Goal: Transaction & Acquisition: Purchase product/service

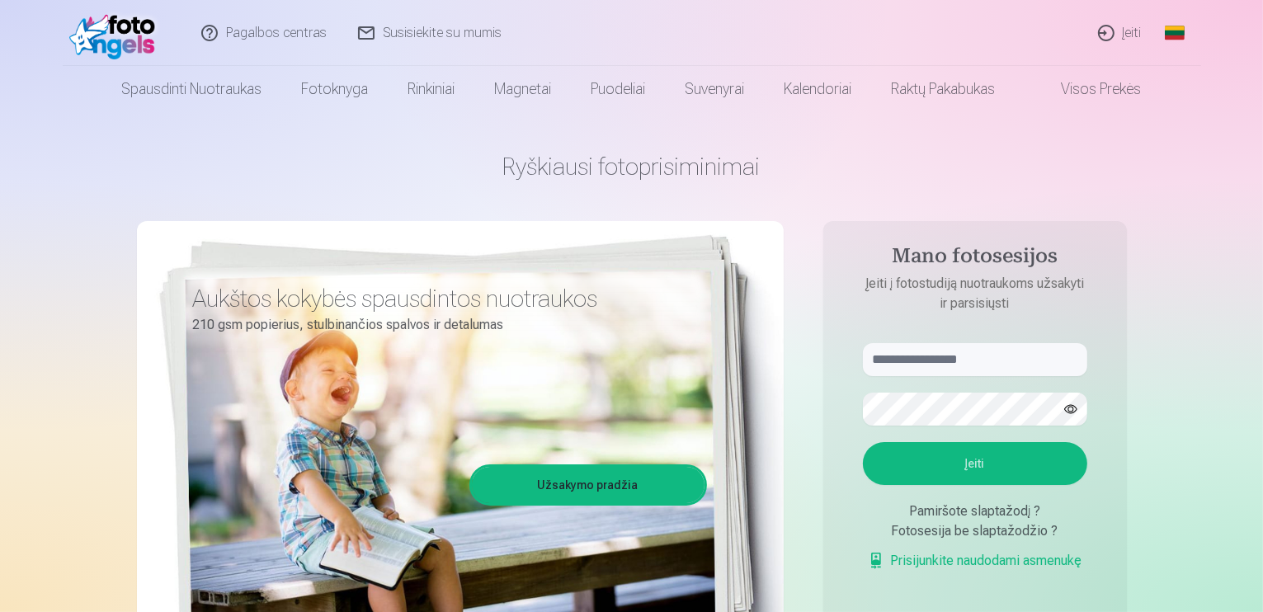
click at [1135, 31] on link "Įeiti" at bounding box center [1120, 33] width 75 height 66
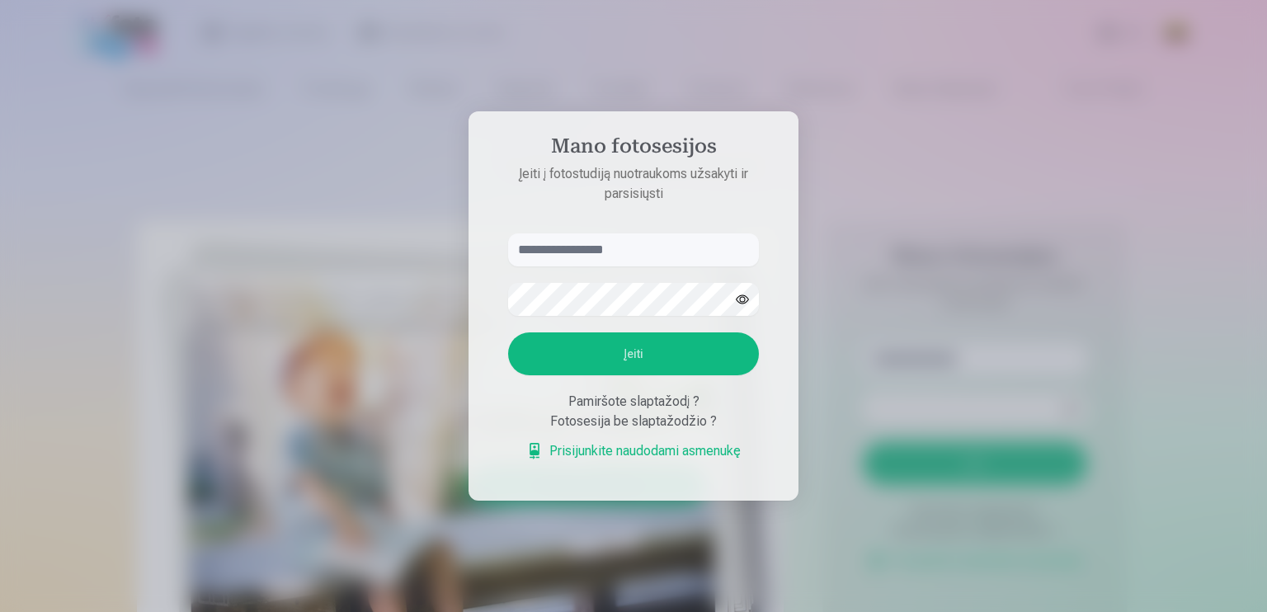
click at [597, 251] on input "text" at bounding box center [633, 249] width 251 height 33
click at [650, 450] on link "Prisijunkite naudodami asmenukę" at bounding box center [633, 451] width 214 height 20
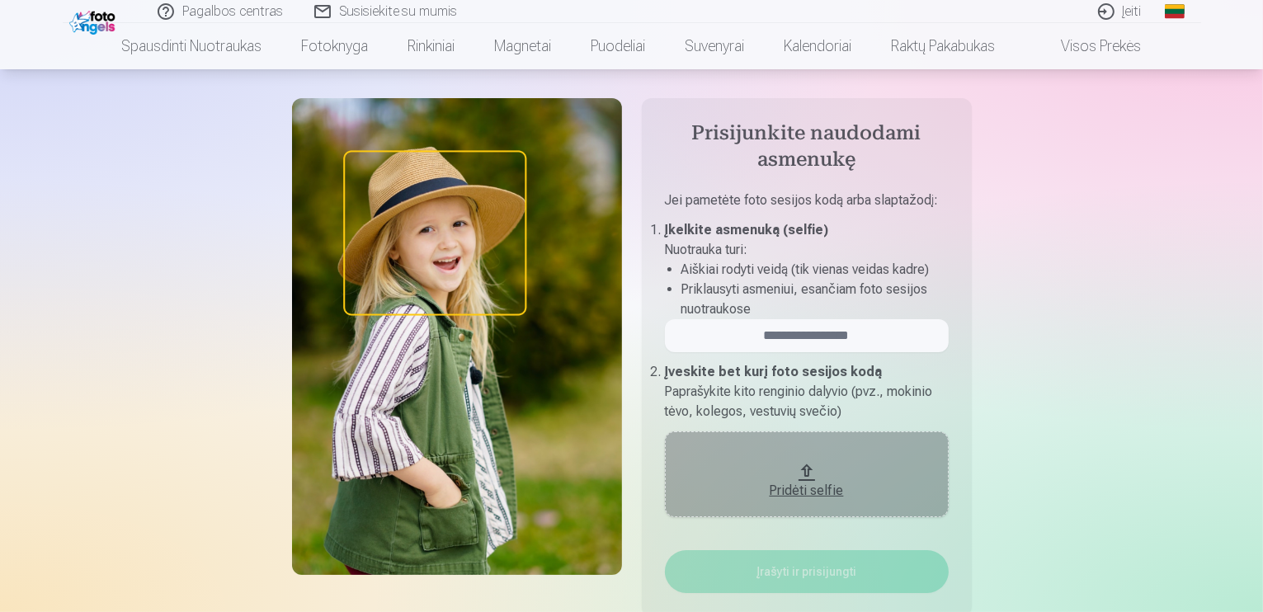
scroll to position [82, 0]
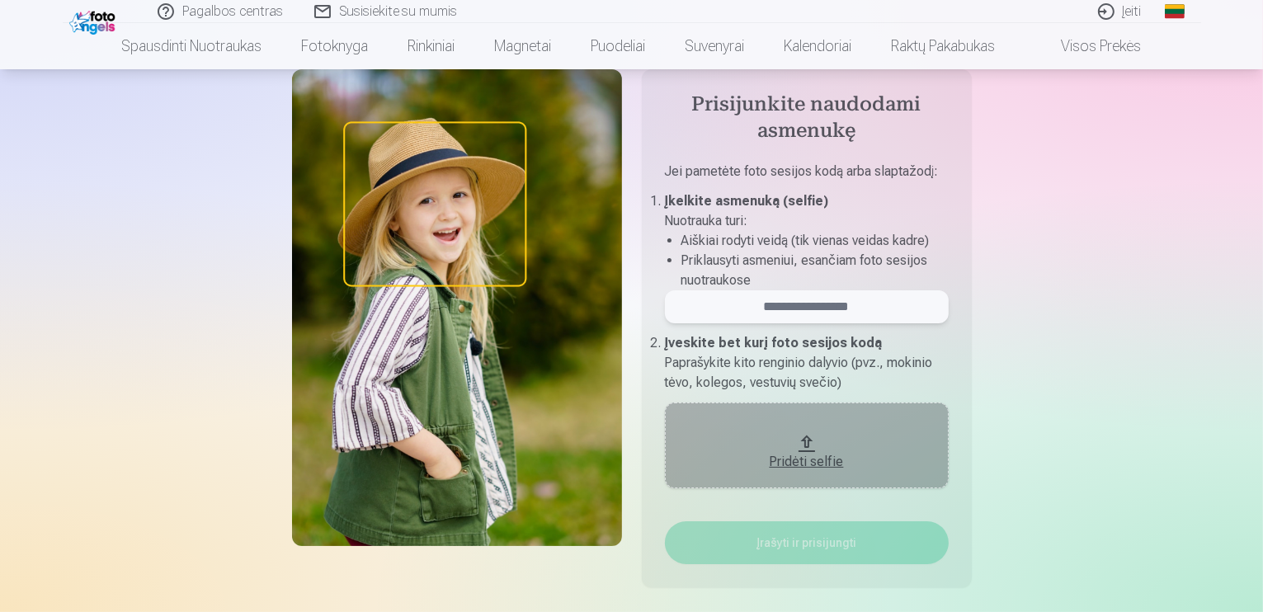
click at [808, 303] on input "email" at bounding box center [807, 306] width 284 height 33
drag, startPoint x: 888, startPoint y: 303, endPoint x: 673, endPoint y: 303, distance: 214.5
click at [673, 303] on input "email" at bounding box center [807, 306] width 284 height 33
type input "******"
click at [812, 461] on div "Pridėti selfie" at bounding box center [806, 462] width 251 height 20
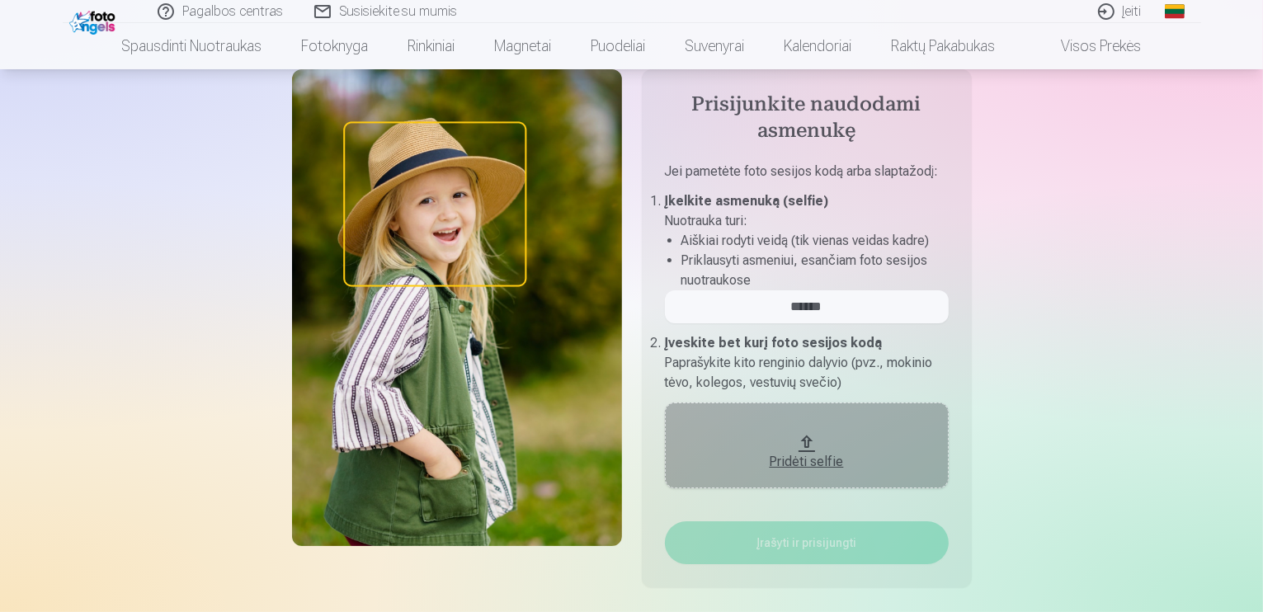
click at [812, 455] on div "Pridėti selfie" at bounding box center [806, 462] width 251 height 20
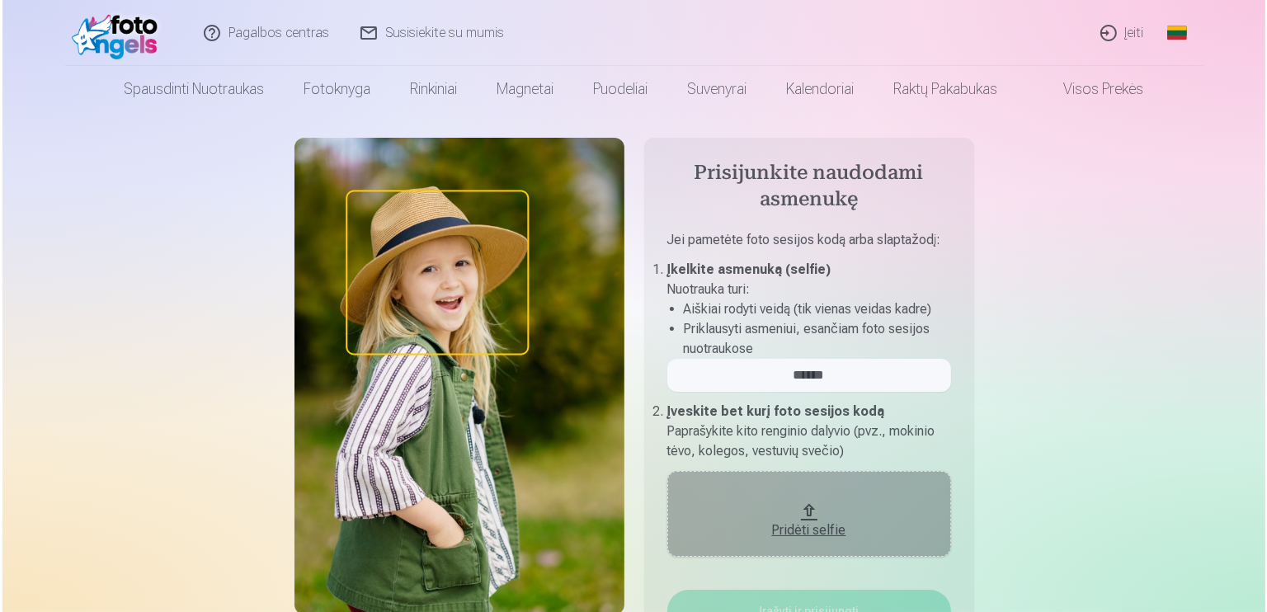
scroll to position [0, 0]
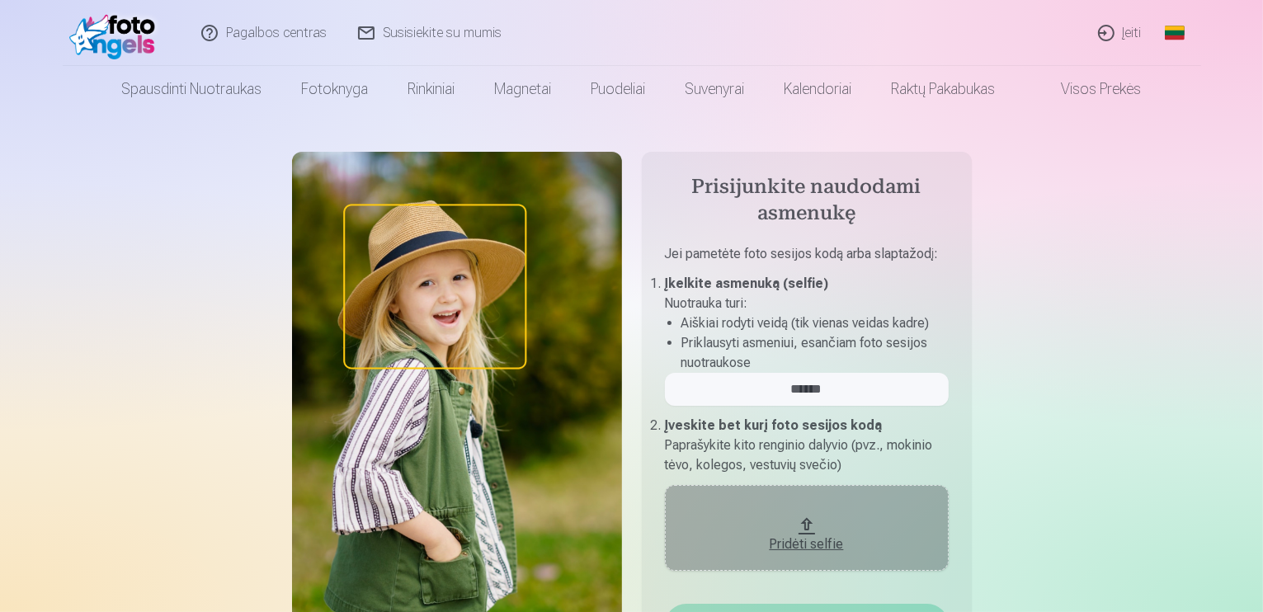
click at [1134, 39] on link "Įeiti" at bounding box center [1120, 33] width 75 height 66
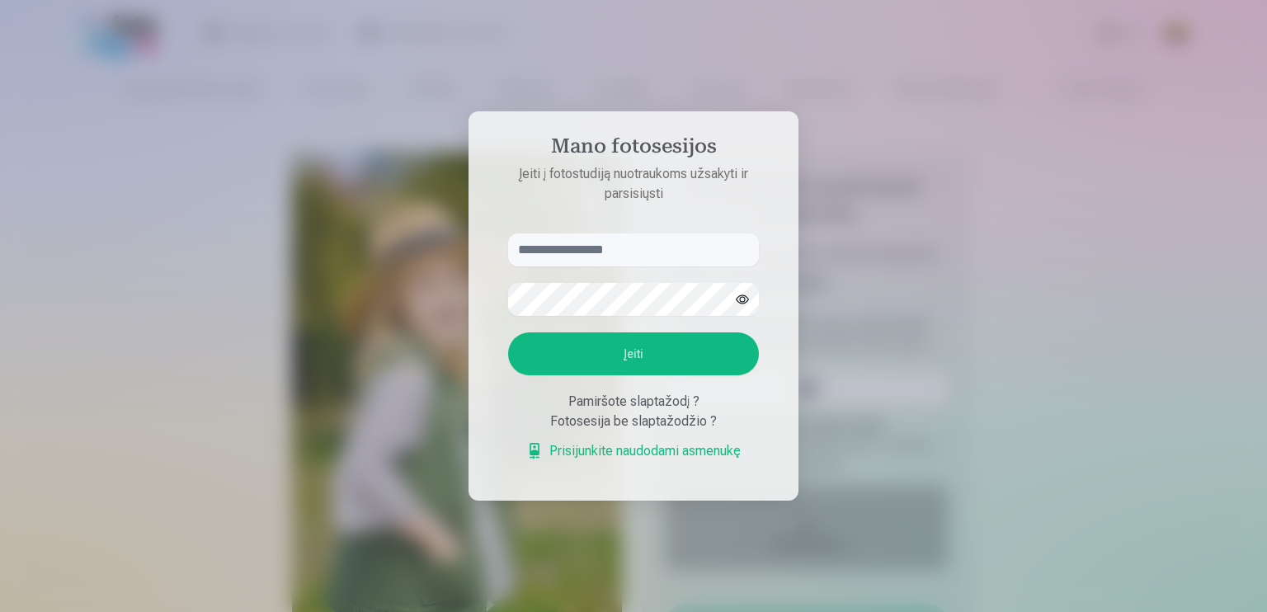
click at [682, 247] on input "text" at bounding box center [633, 249] width 251 height 33
type input "******"
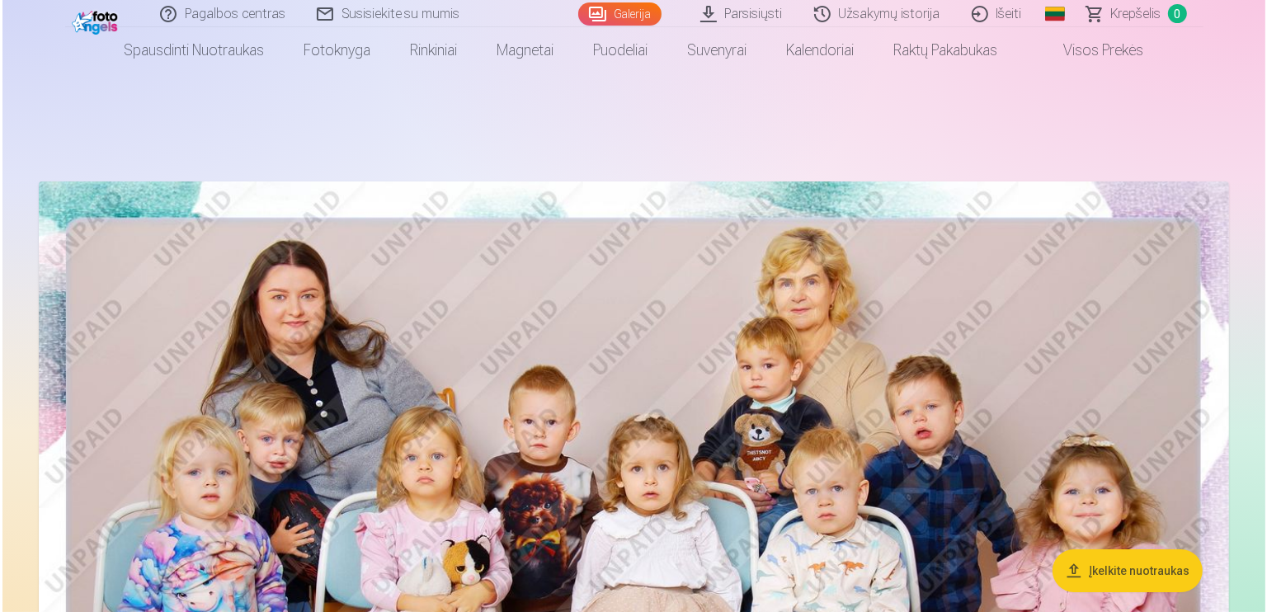
scroll to position [495, 0]
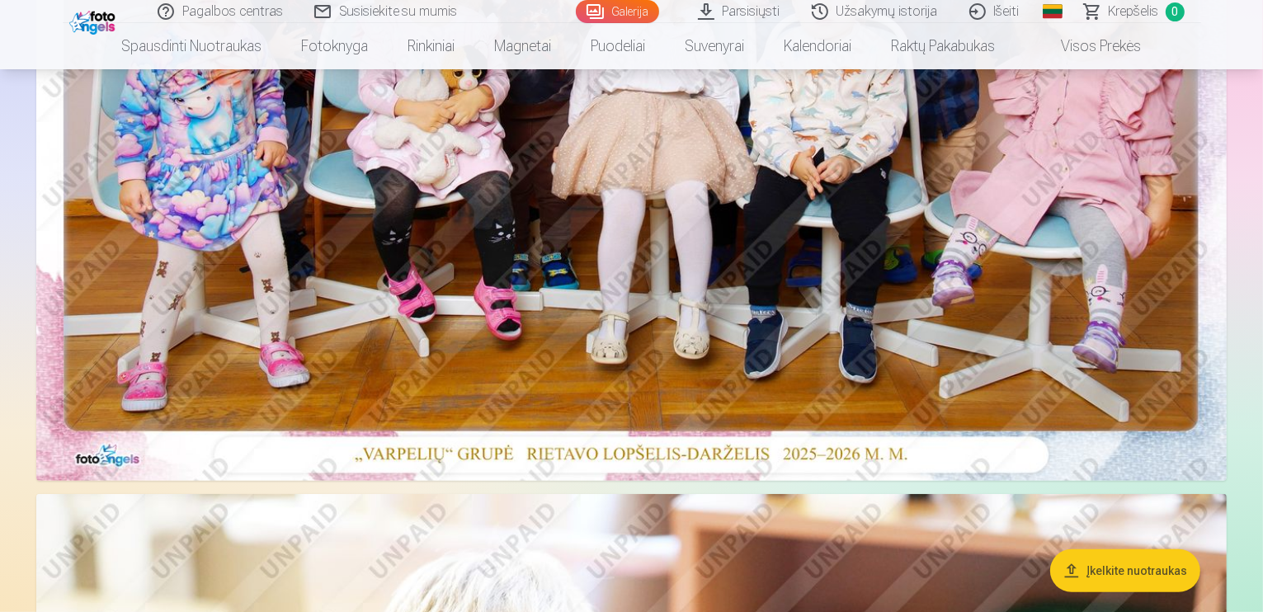
click at [620, 257] on img at bounding box center [631, 84] width 1190 height 794
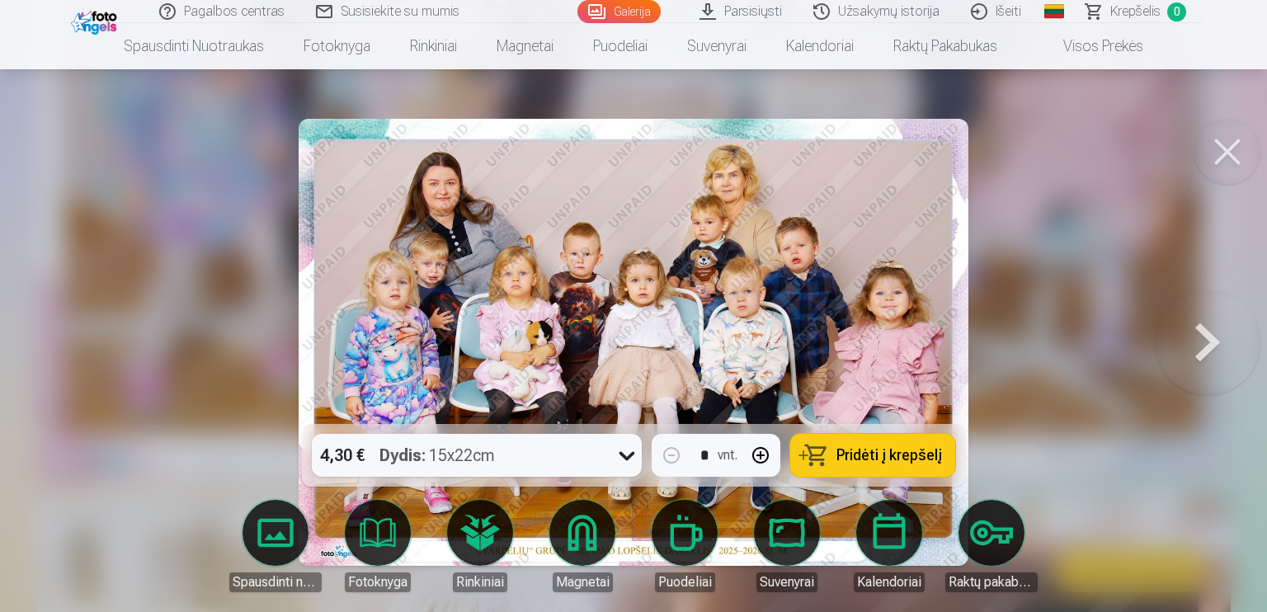
click at [553, 460] on div "4,30 € Dydis : 15x22cm" at bounding box center [461, 455] width 299 height 43
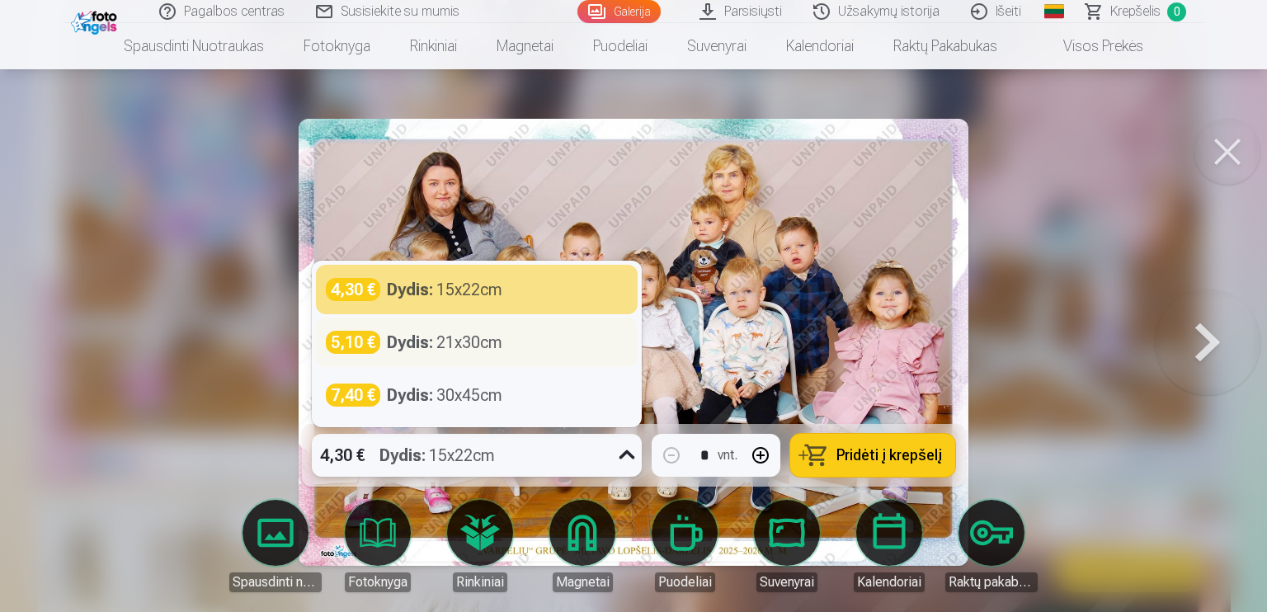
click at [477, 350] on div "Dydis : 21x30cm" at bounding box center [444, 342] width 115 height 23
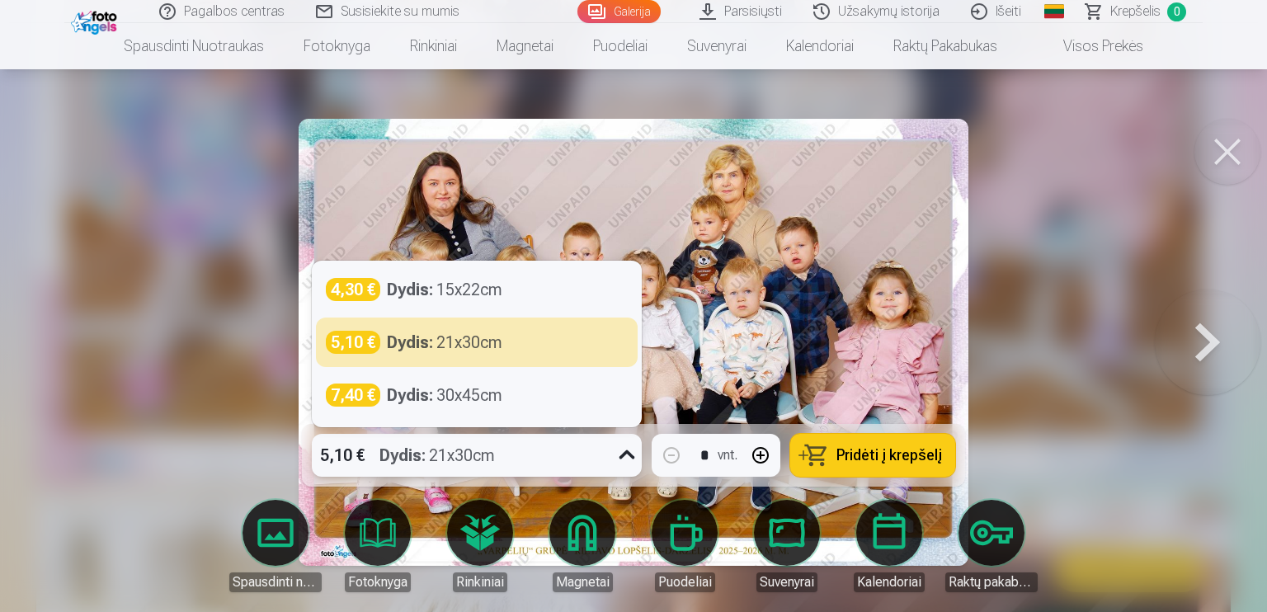
click at [530, 455] on div "5,10 € Dydis : 21x30cm" at bounding box center [461, 455] width 299 height 43
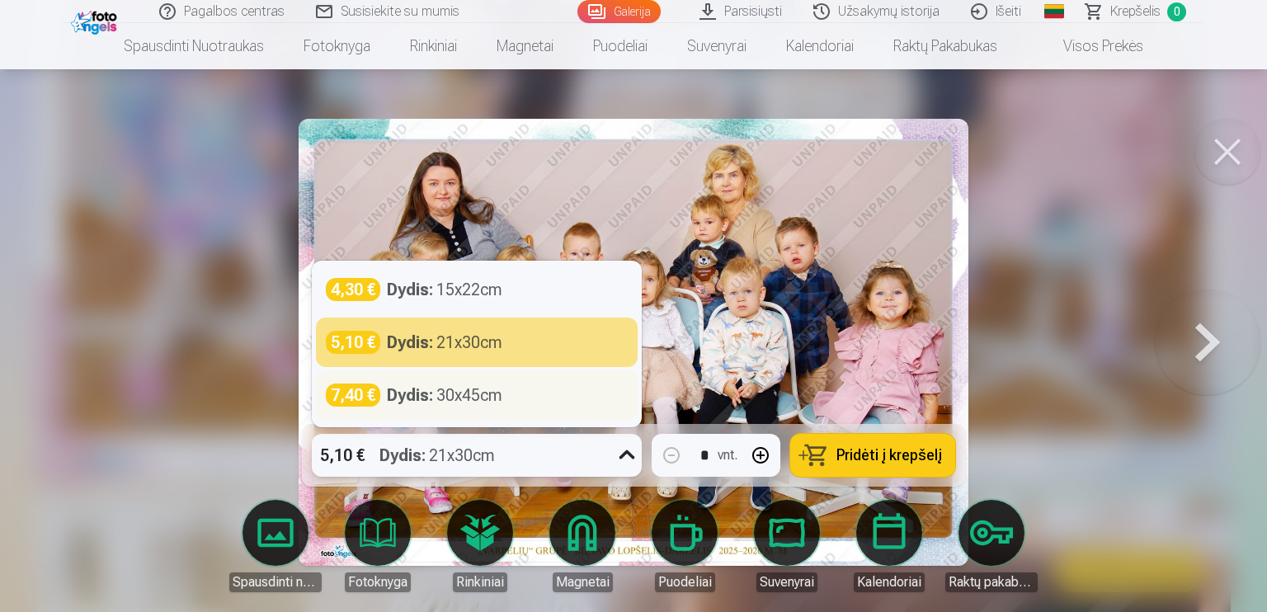
click at [459, 402] on div "Dydis : 30x45cm" at bounding box center [444, 395] width 115 height 23
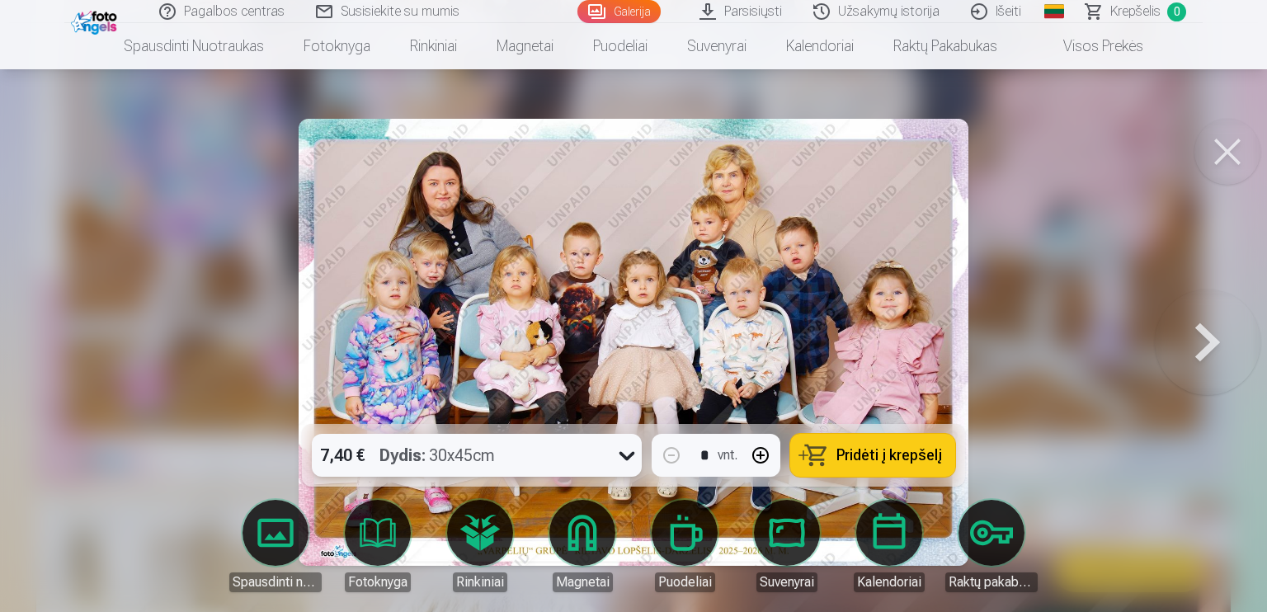
click at [548, 455] on div "7,40 € Dydis : 30x45cm" at bounding box center [461, 455] width 299 height 43
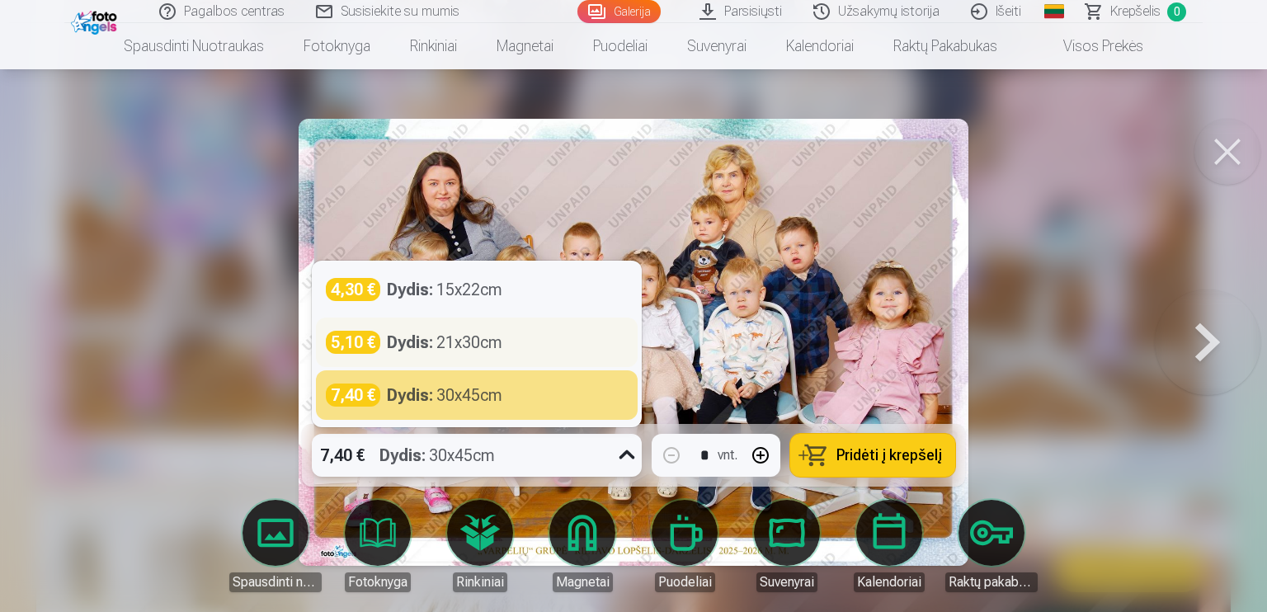
click at [502, 346] on div "Dydis : 21x30cm" at bounding box center [444, 342] width 115 height 23
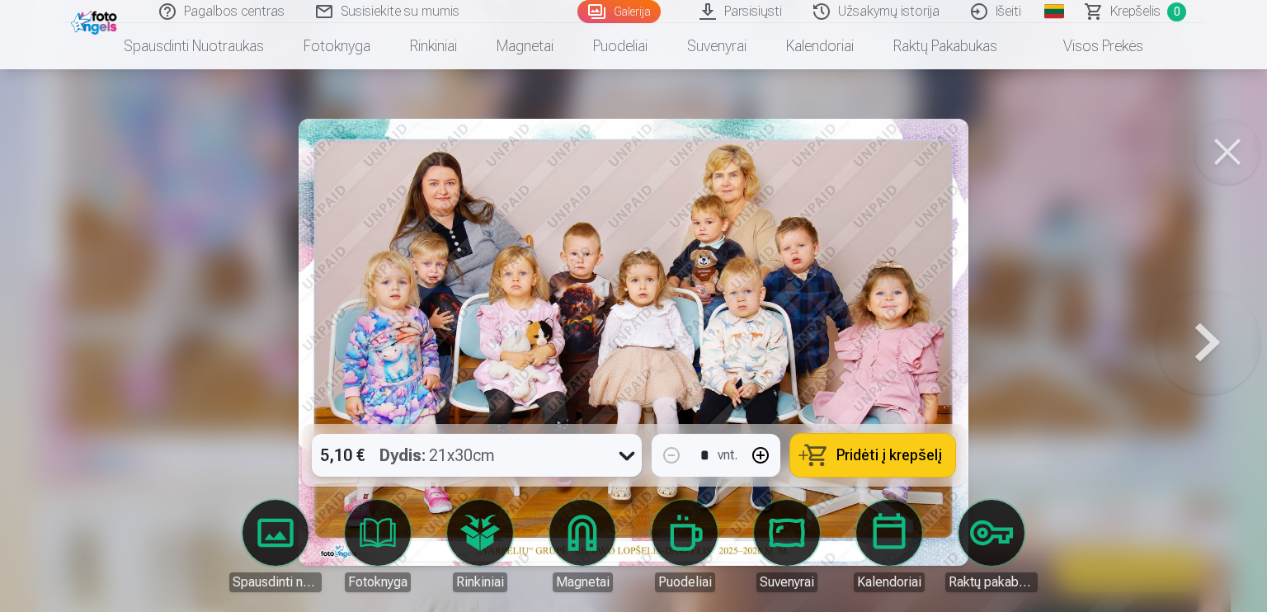
click at [492, 463] on div "Dydis : 21x30cm" at bounding box center [436, 455] width 115 height 43
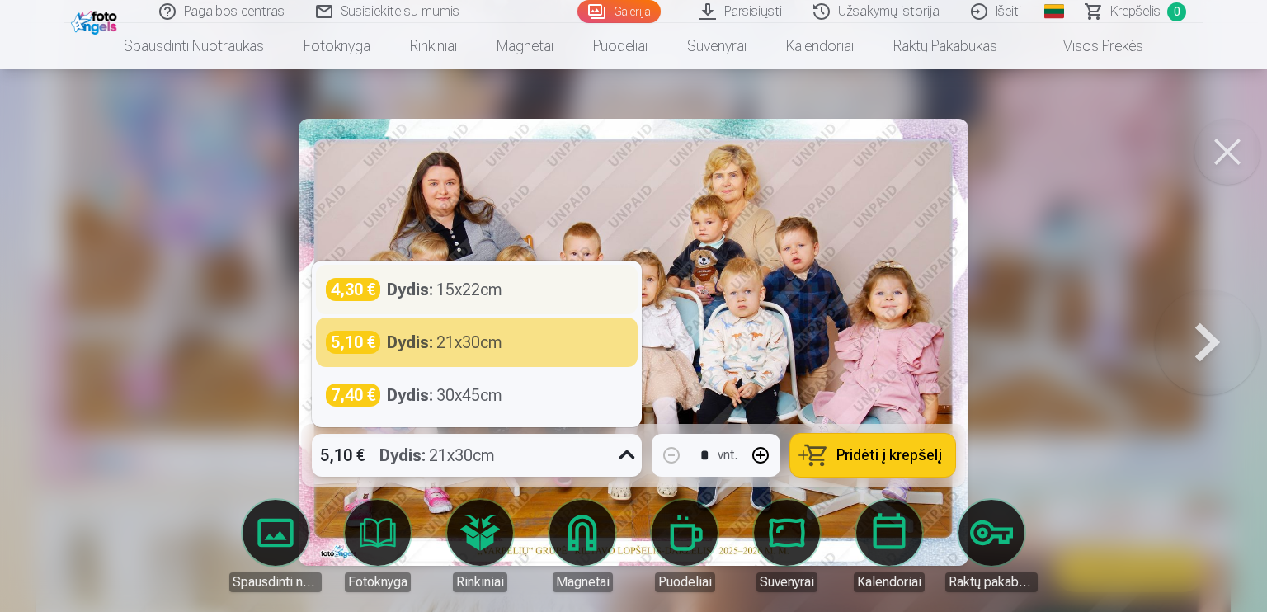
click at [459, 295] on div "Dydis : 15x22cm" at bounding box center [444, 289] width 115 height 23
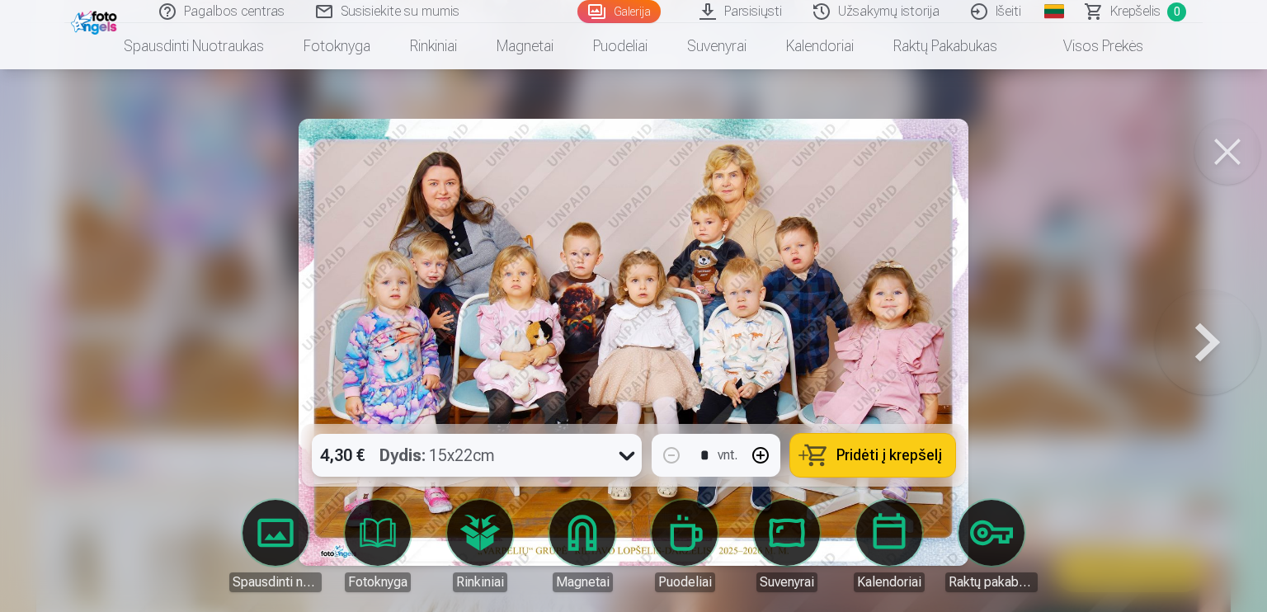
click at [851, 458] on span "Pridėti į krepšelį" at bounding box center [890, 455] width 106 height 15
click at [1202, 345] on button at bounding box center [1208, 342] width 106 height 130
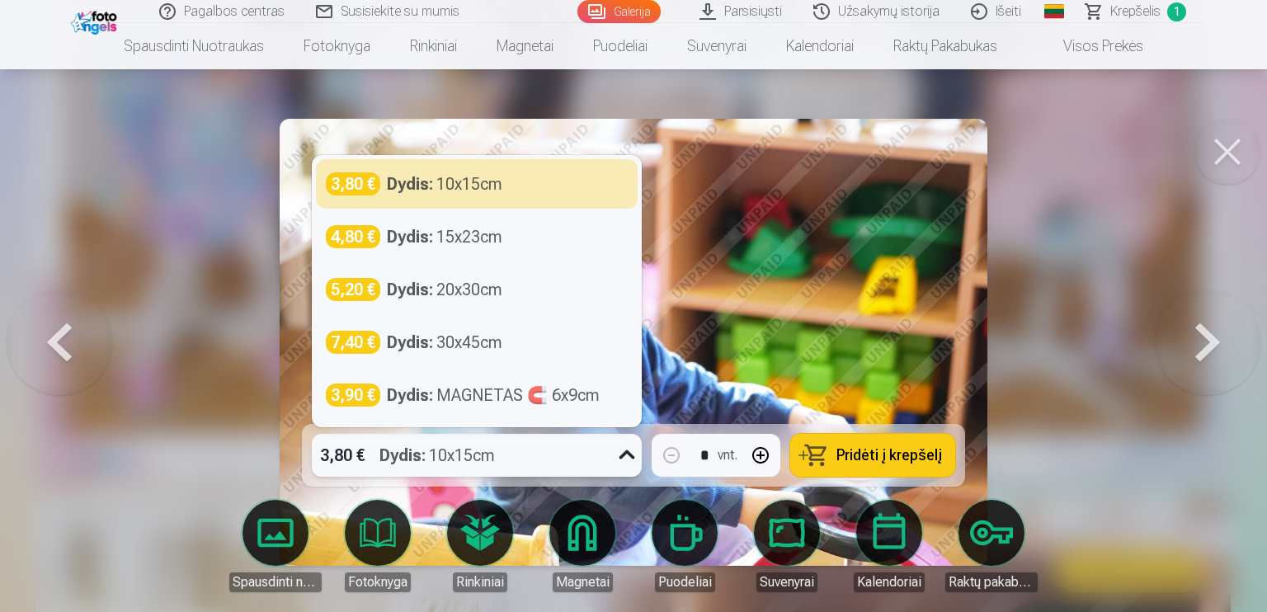
click at [570, 457] on div "3,80 € Dydis : 10x15cm" at bounding box center [461, 455] width 299 height 43
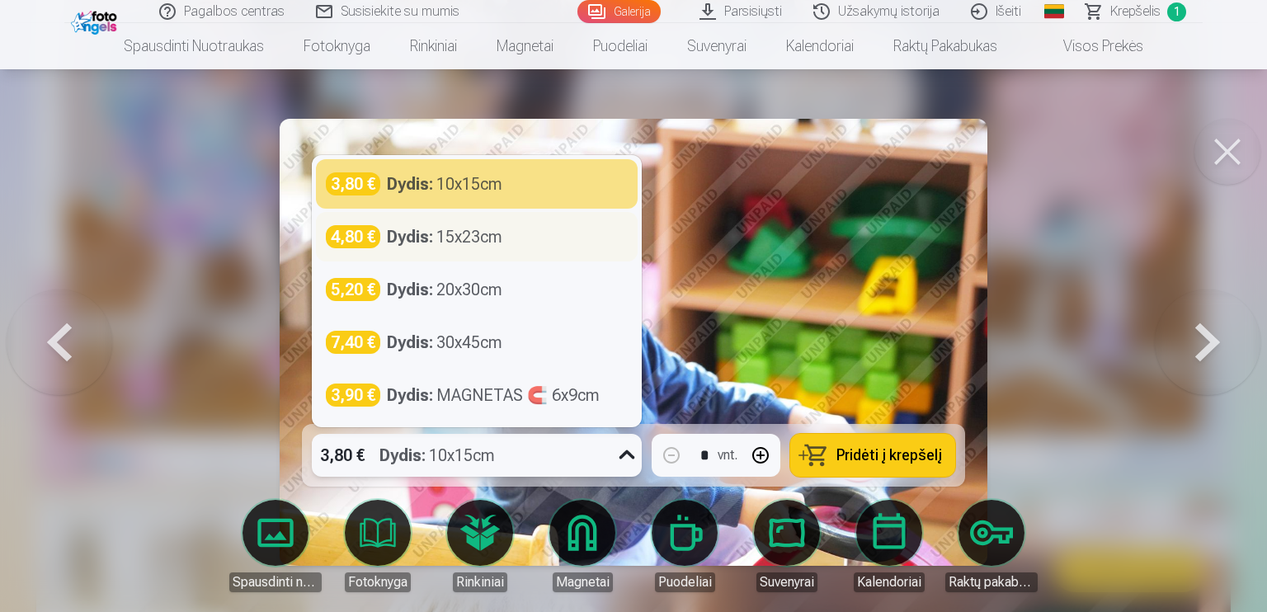
click at [464, 244] on div "Dydis : 15x23cm" at bounding box center [444, 236] width 115 height 23
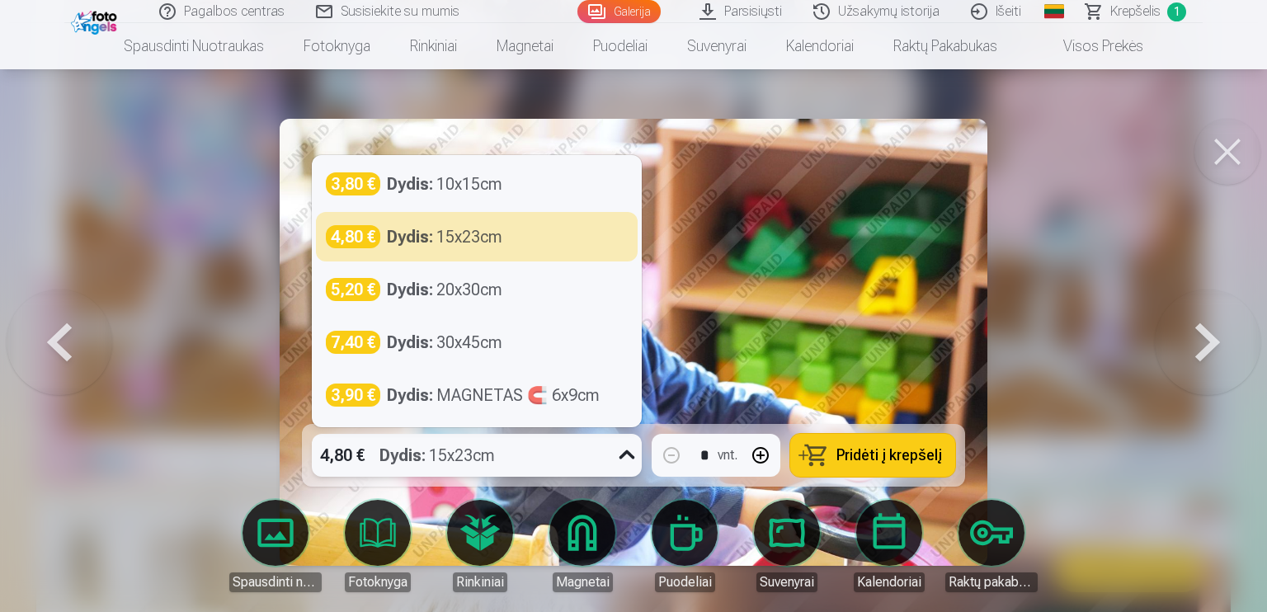
click at [493, 464] on div "Dydis : 15x23cm" at bounding box center [436, 455] width 115 height 43
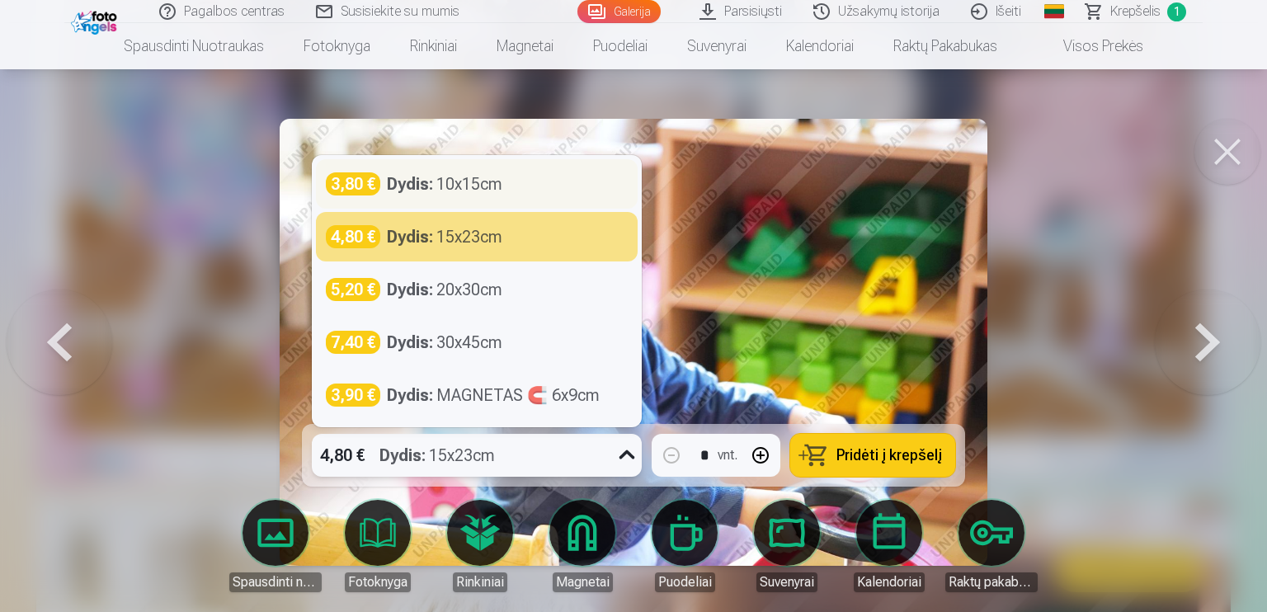
click at [445, 182] on div "Dydis : 10x15cm" at bounding box center [444, 183] width 115 height 23
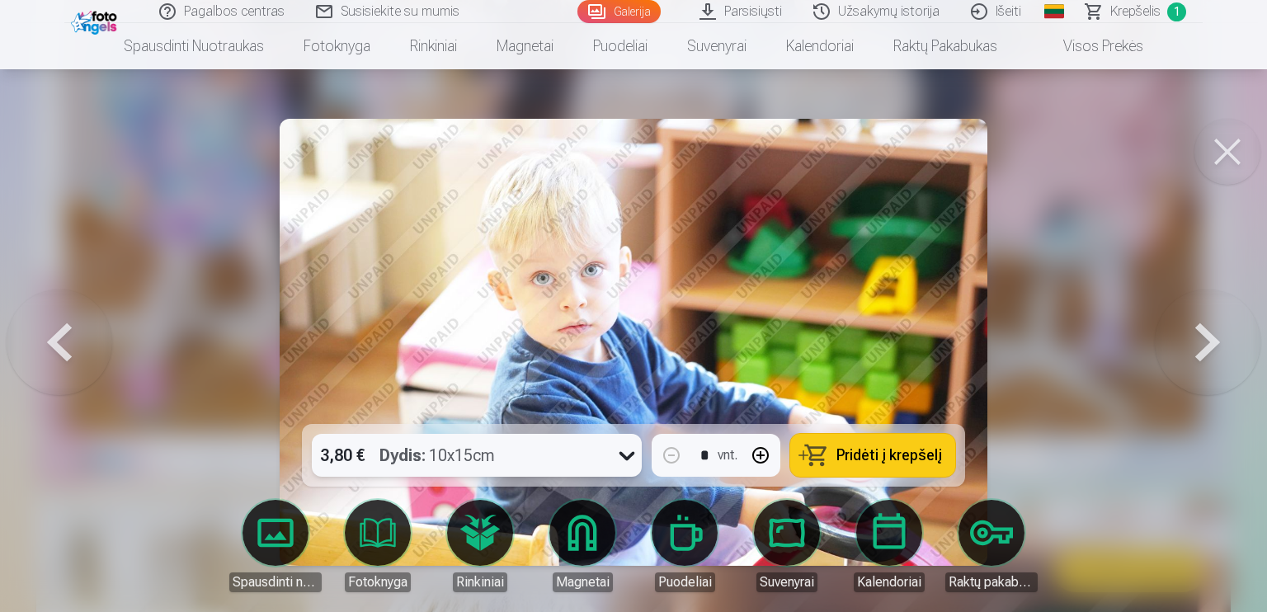
click at [872, 460] on span "Pridėti į krepšelį" at bounding box center [890, 455] width 106 height 15
click at [1202, 346] on button at bounding box center [1208, 342] width 106 height 130
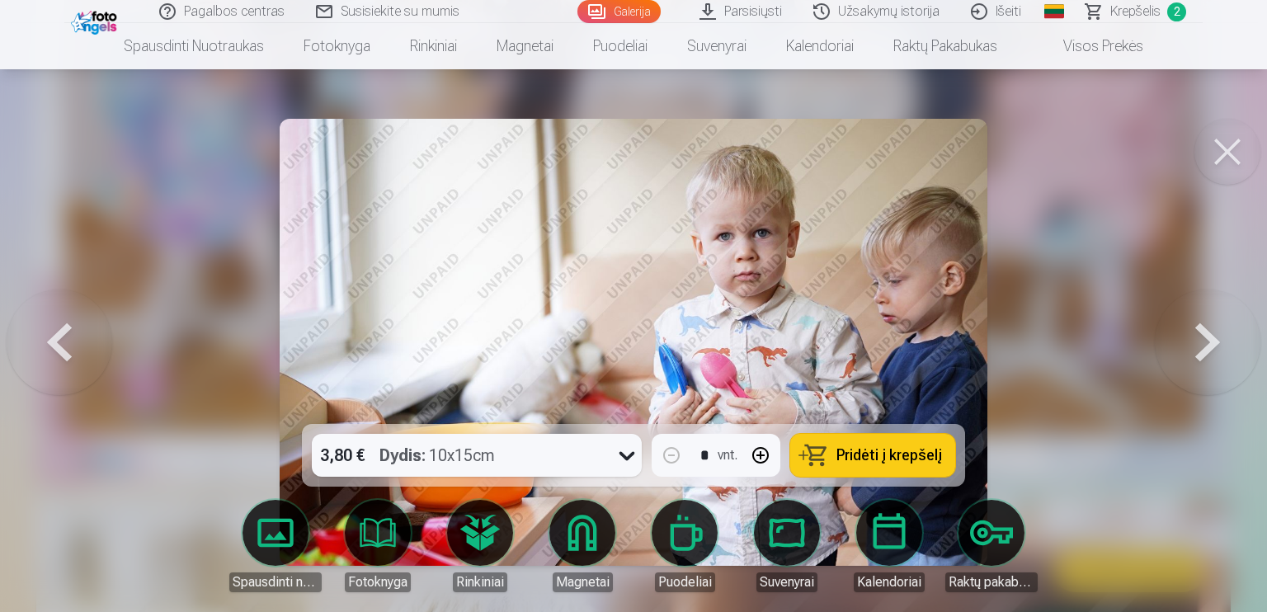
click at [1202, 346] on button at bounding box center [1208, 342] width 106 height 130
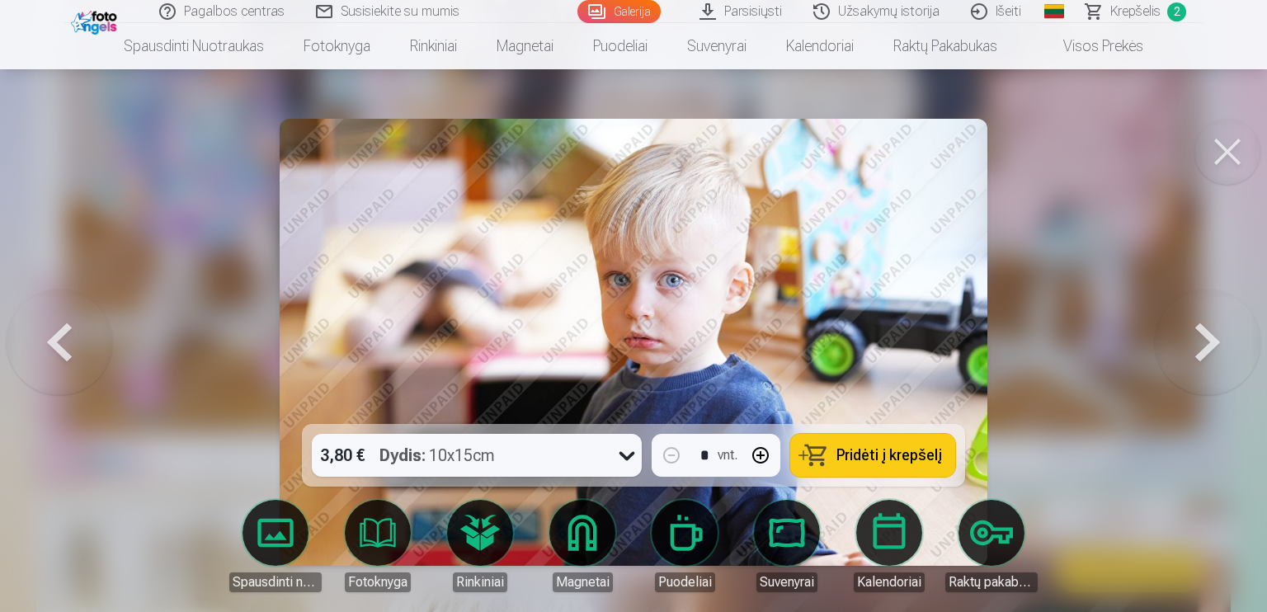
click at [1221, 362] on button at bounding box center [1208, 342] width 106 height 130
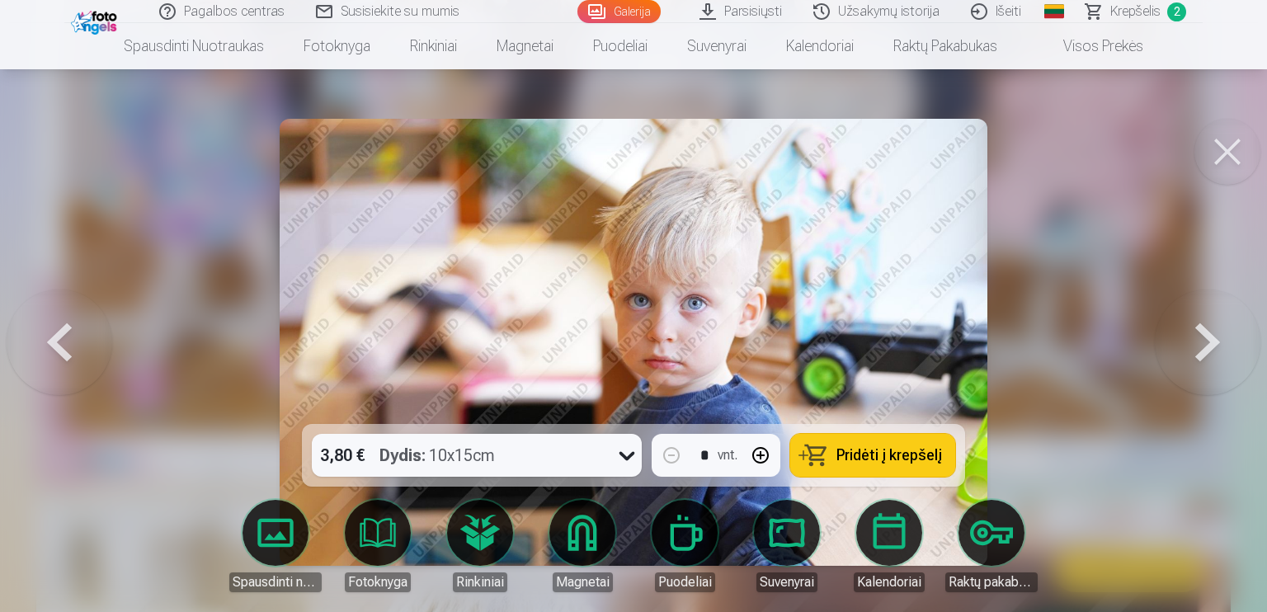
click at [1221, 362] on button at bounding box center [1208, 342] width 106 height 130
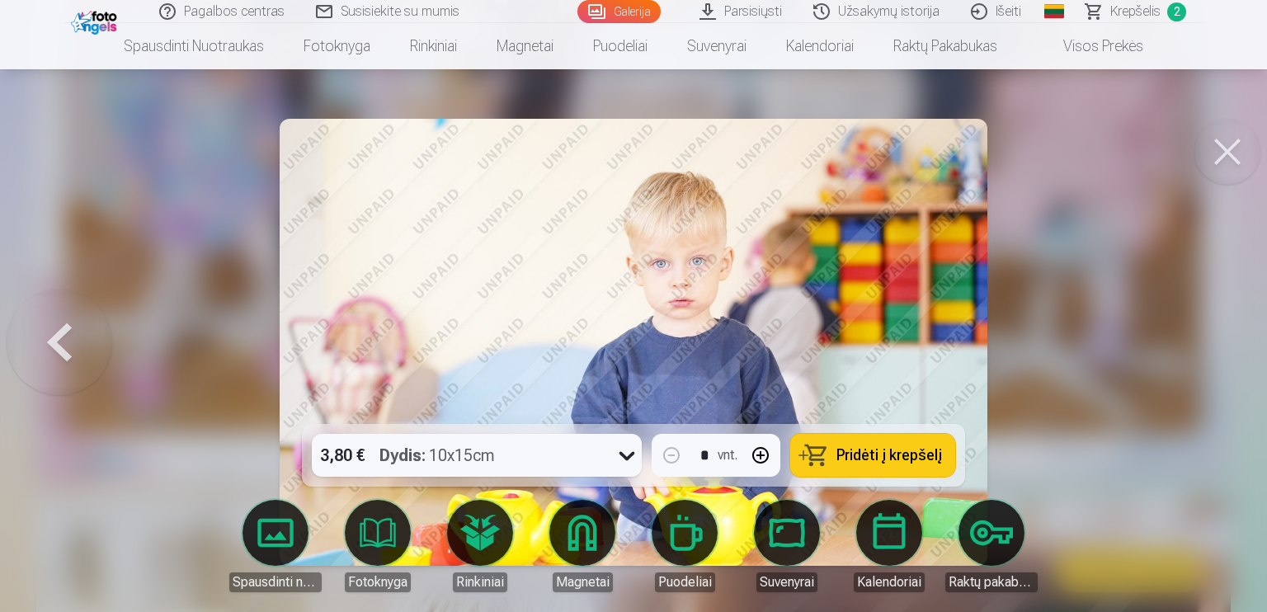
click at [535, 461] on div "3,80 € Dydis : 10x15cm" at bounding box center [461, 455] width 299 height 43
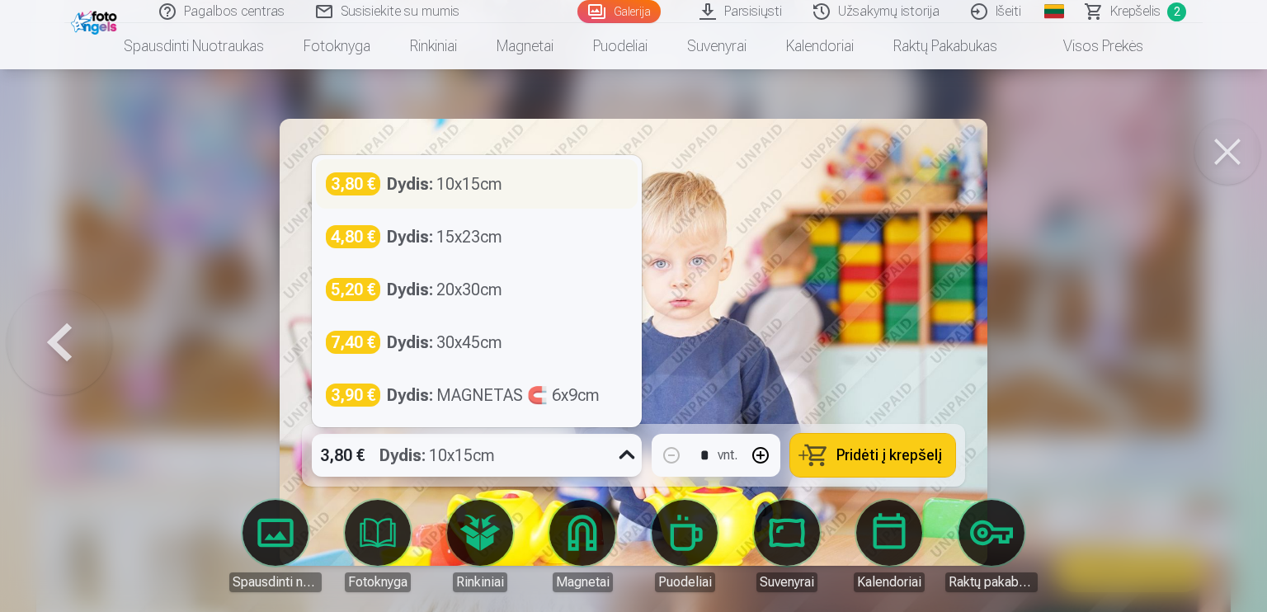
click at [468, 184] on div "Dydis : 10x15cm" at bounding box center [444, 183] width 115 height 23
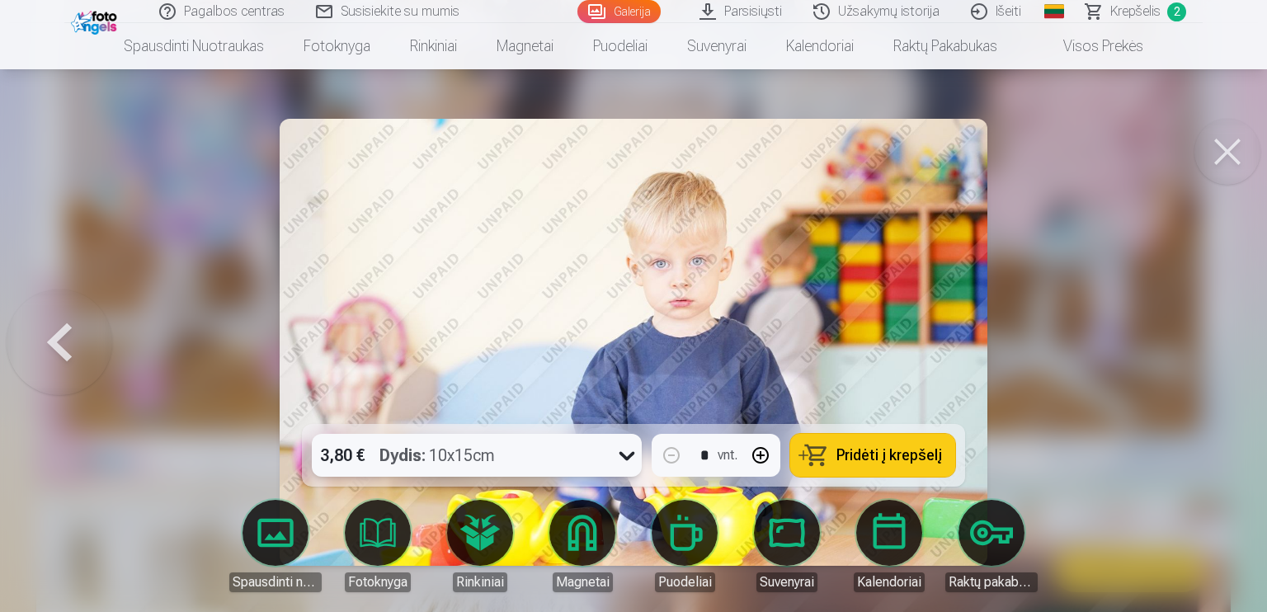
click at [908, 462] on span "Pridėti į krepšelį" at bounding box center [890, 455] width 106 height 15
click at [1129, 12] on span "Krepšelis" at bounding box center [1135, 12] width 50 height 20
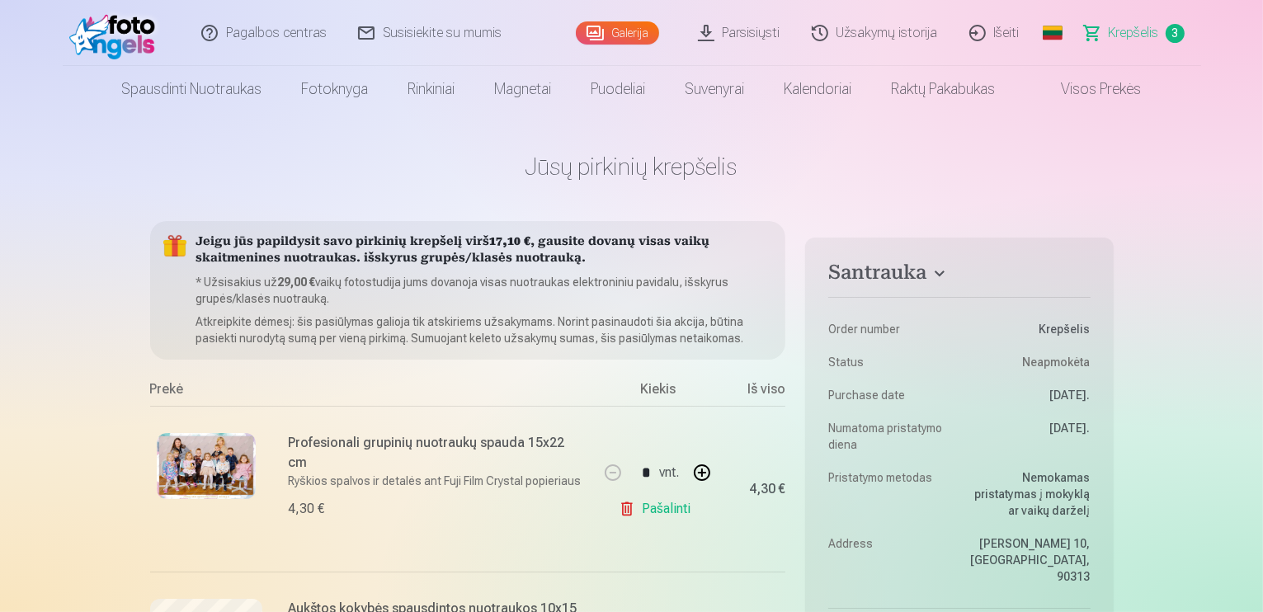
click at [728, 35] on link "Parsisiųsti" at bounding box center [740, 33] width 114 height 66
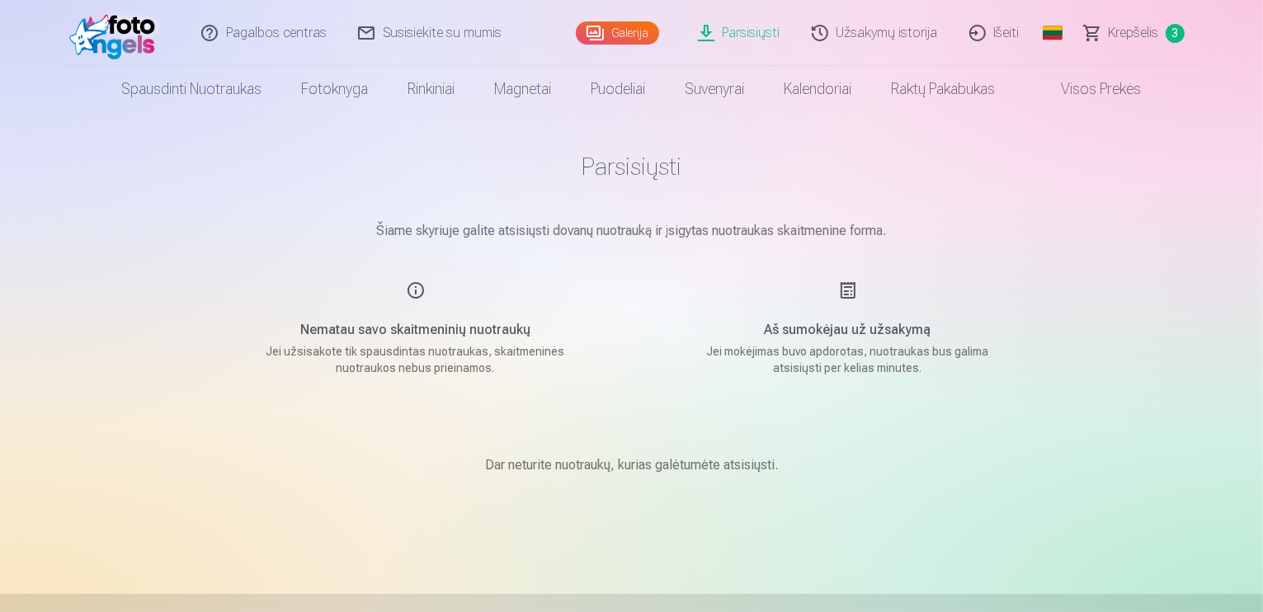
click at [1145, 37] on span "Krepšelis" at bounding box center [1134, 33] width 50 height 20
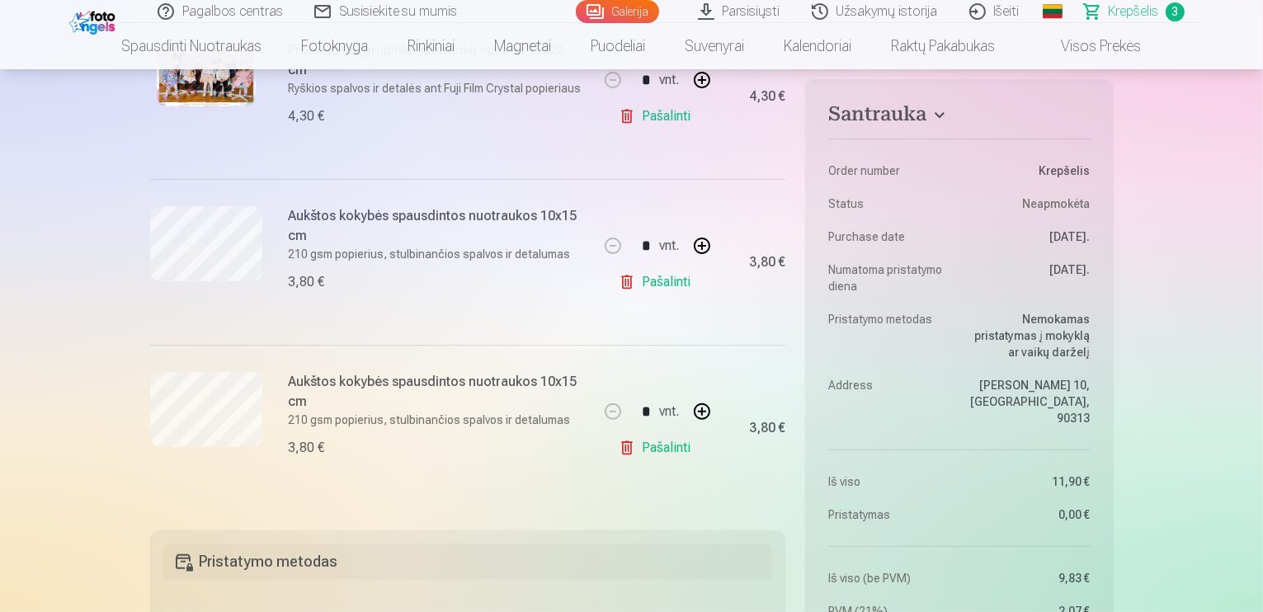
scroll to position [330, 0]
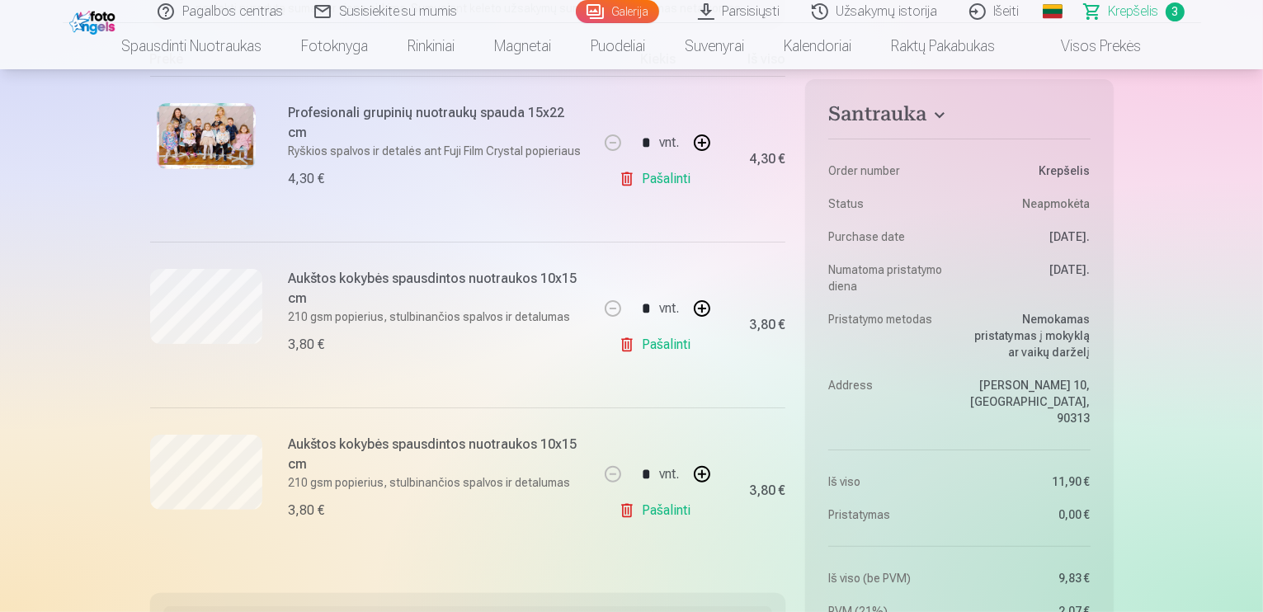
click at [649, 178] on link "Pašalinti" at bounding box center [658, 179] width 78 height 33
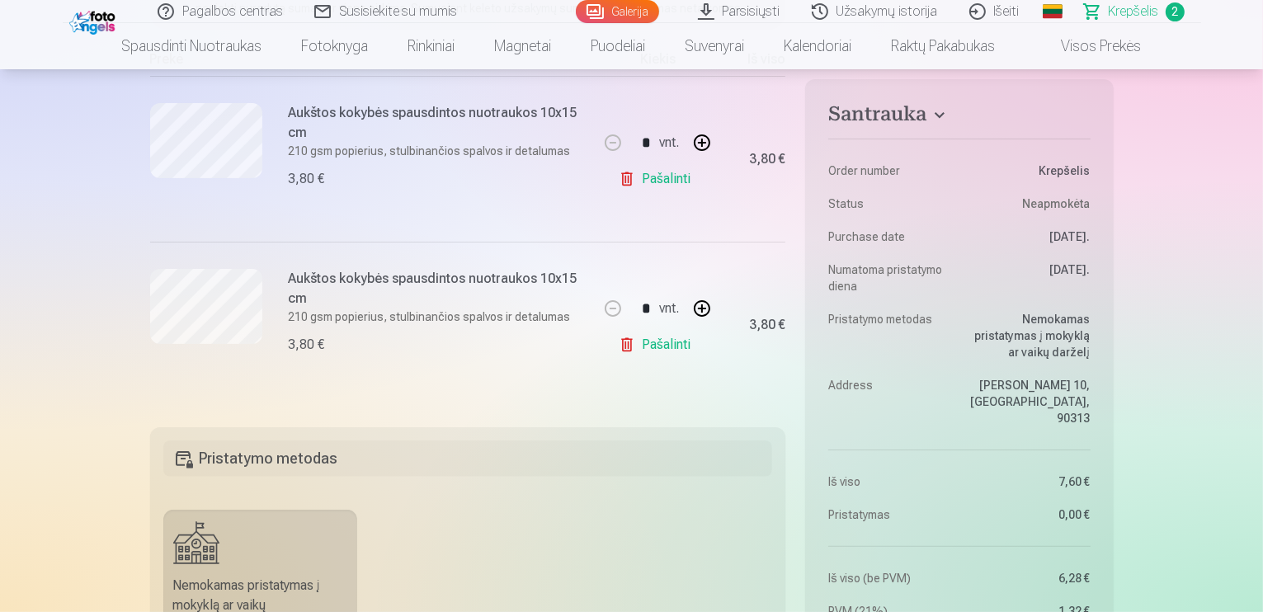
click at [649, 178] on link "Pašalinti" at bounding box center [658, 179] width 78 height 33
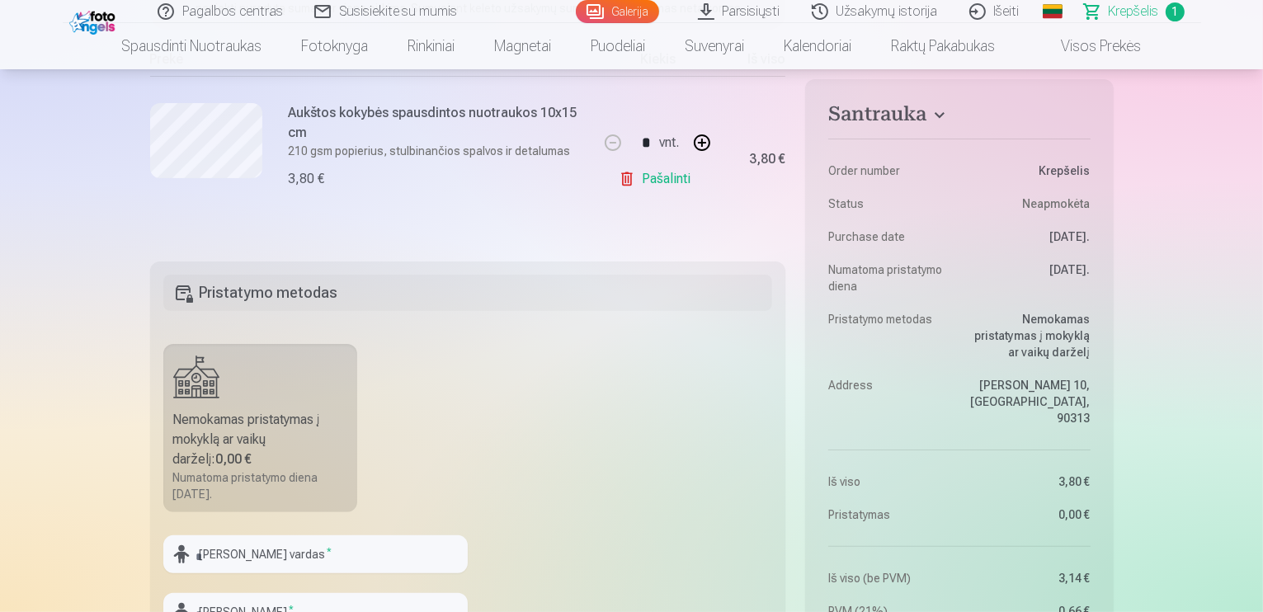
click at [649, 178] on link "Pašalinti" at bounding box center [658, 179] width 78 height 33
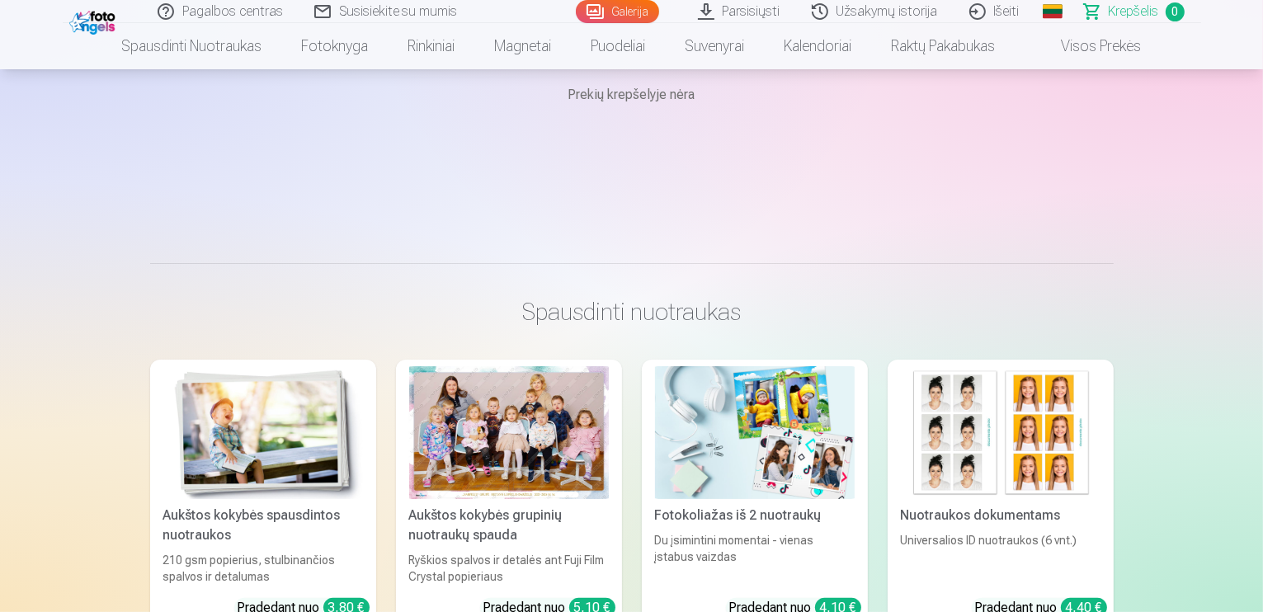
scroll to position [82, 0]
